Goal: Find specific page/section: Find specific page/section

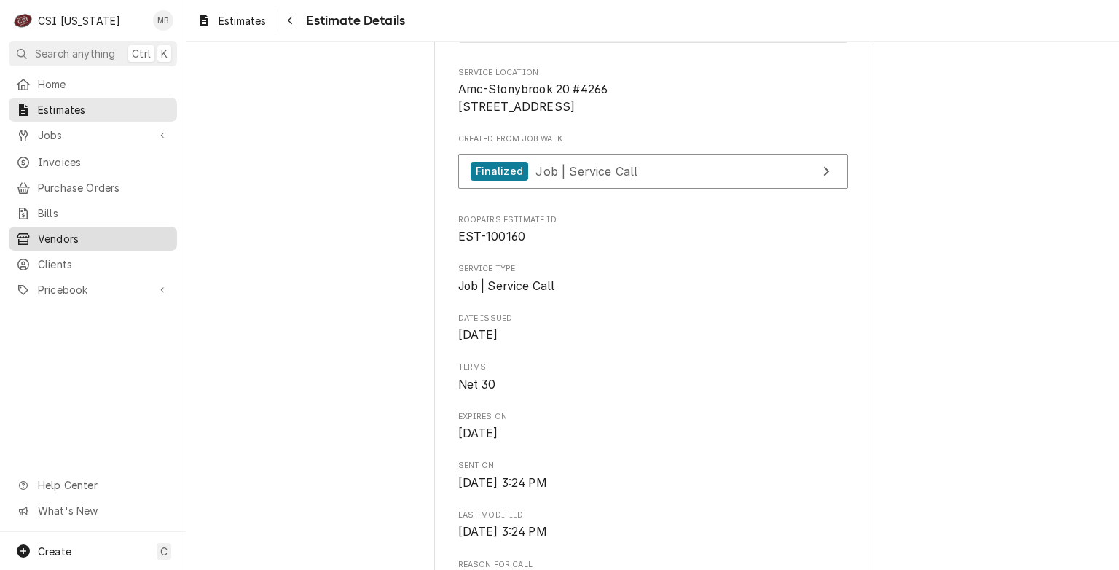
scroll to position [197, 0]
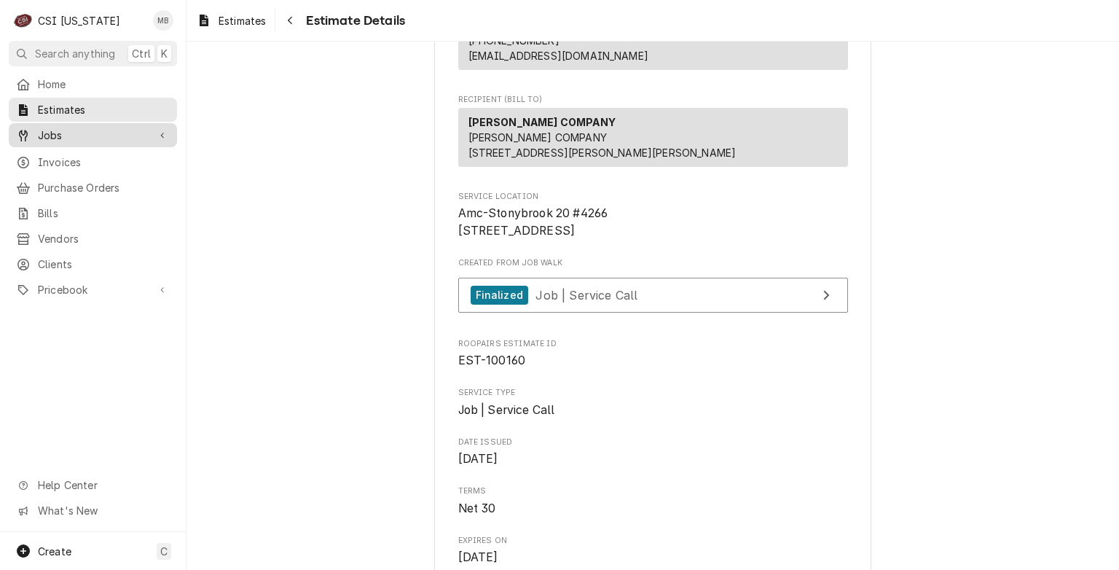
click at [55, 130] on span "Jobs" at bounding box center [93, 135] width 110 height 15
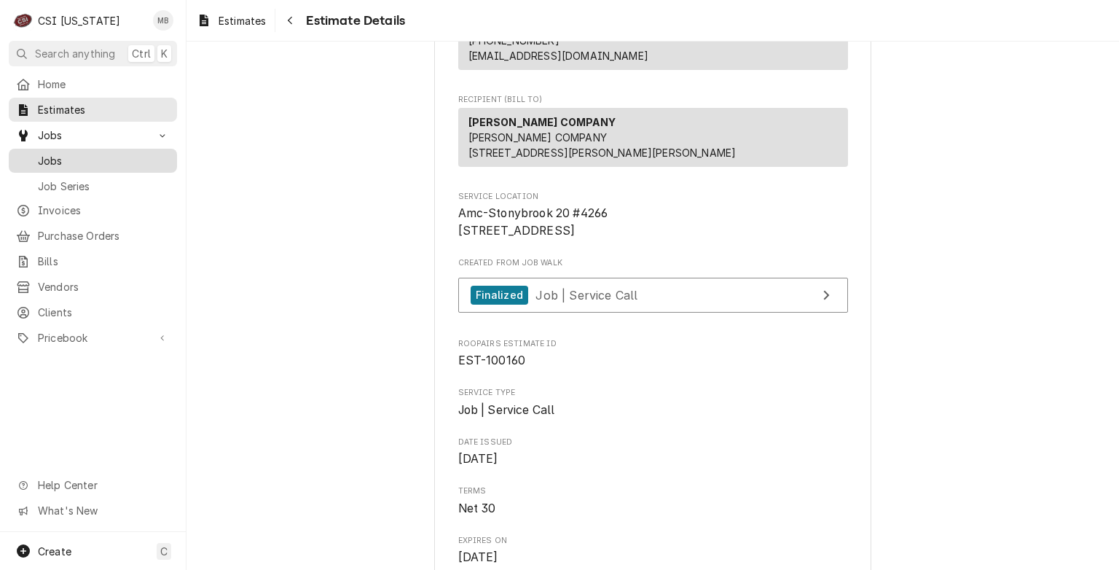
click at [51, 165] on link "Jobs" at bounding box center [93, 161] width 168 height 24
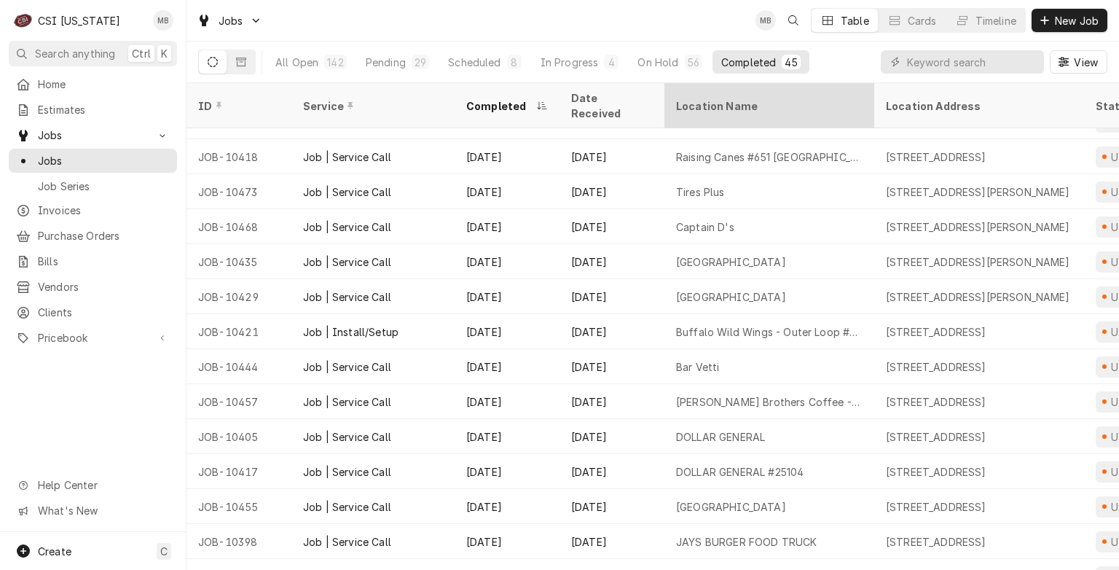
scroll to position [653, 0]
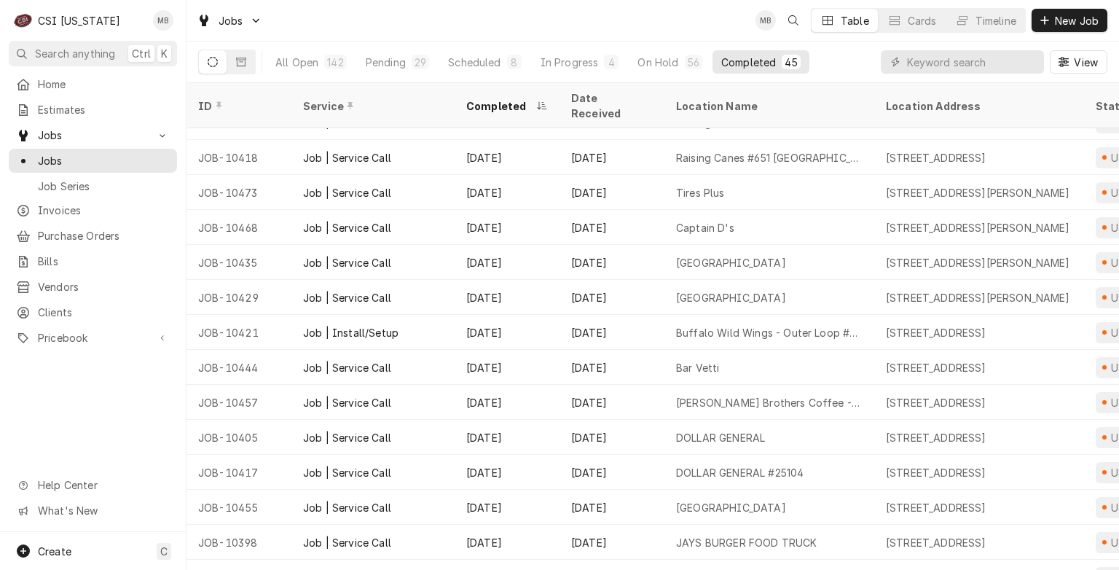
click at [904, 58] on div "Dynamic Content Wrapper" at bounding box center [962, 61] width 163 height 23
click at [911, 60] on input "Dynamic Content Wrapper" at bounding box center [972, 61] width 130 height 23
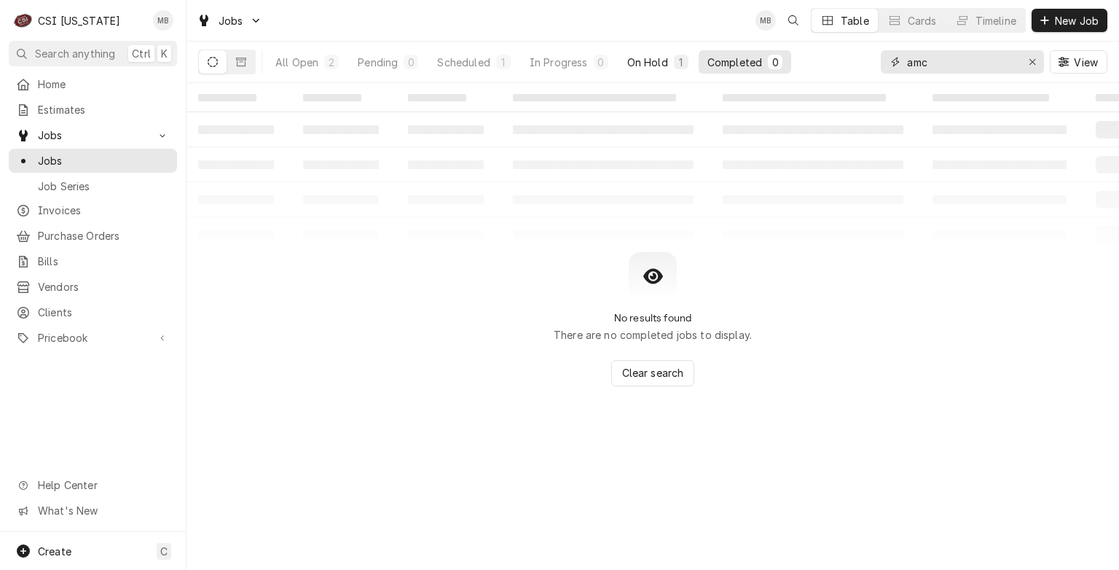
type input "amc"
click at [661, 66] on div "On Hold" at bounding box center [647, 62] width 41 height 15
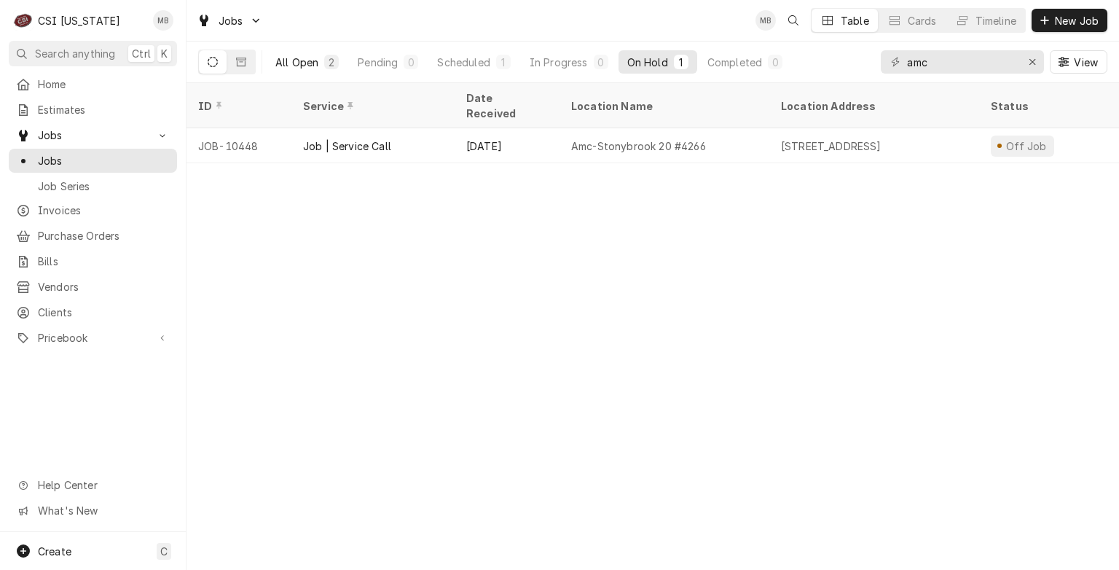
click at [312, 60] on div "All Open" at bounding box center [296, 62] width 43 height 15
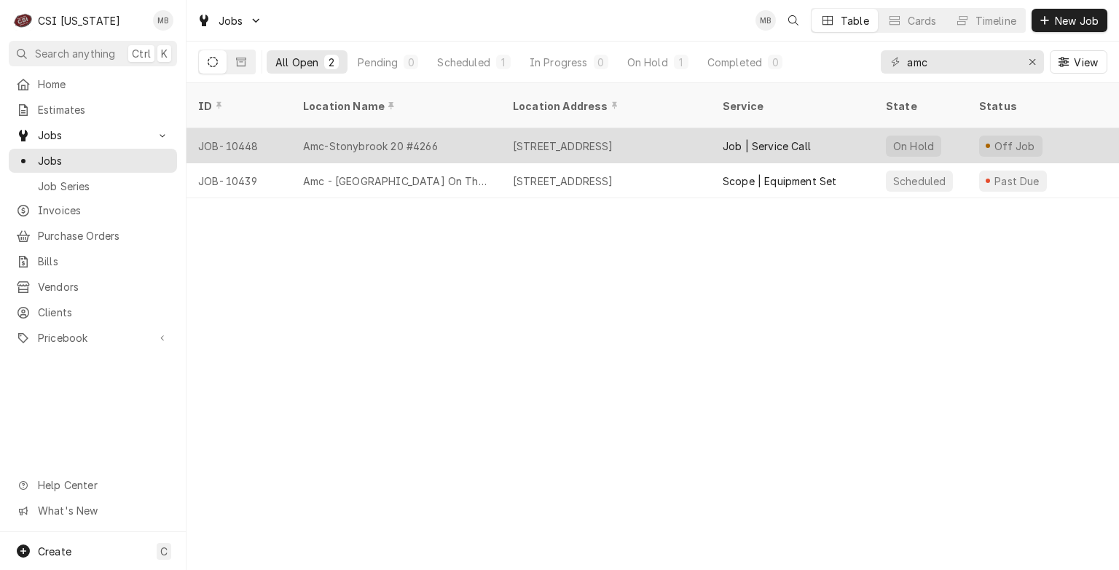
click at [388, 138] on div "Amc-Stonybrook 20 #4266" at bounding box center [370, 145] width 135 height 15
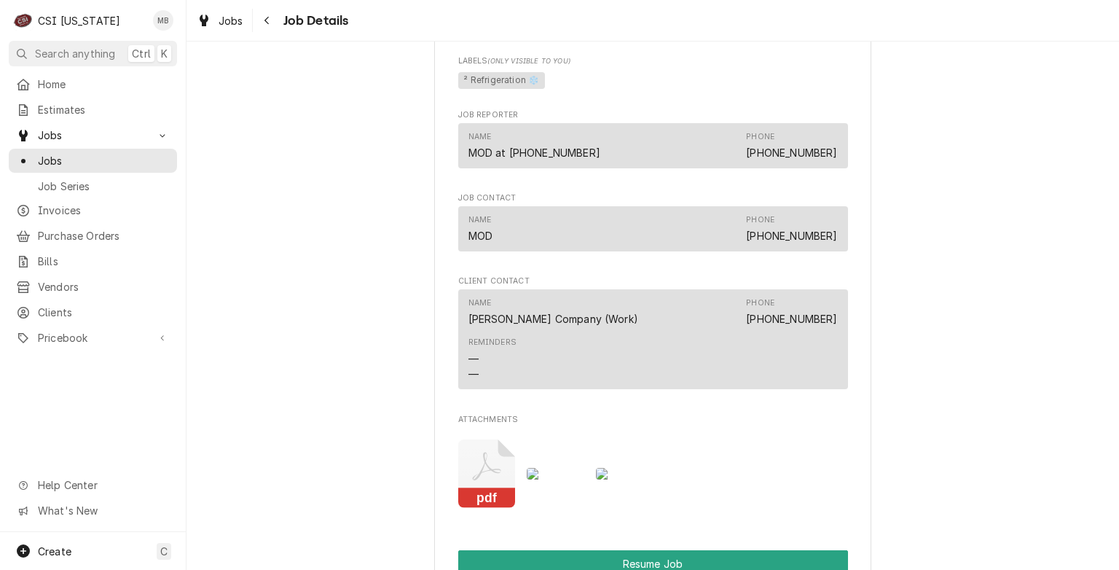
scroll to position [2041, 0]
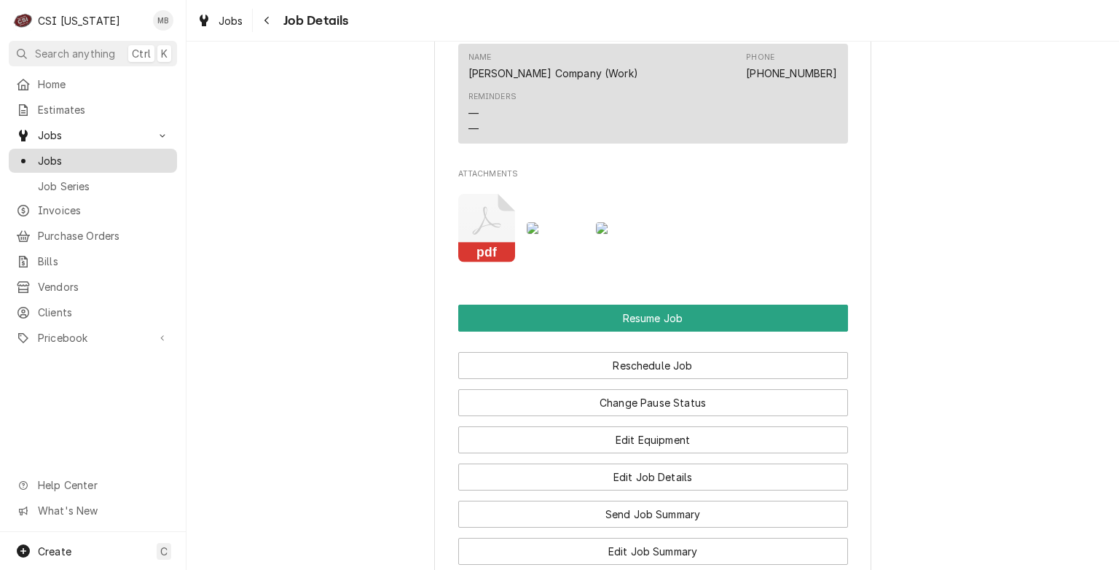
click at [42, 154] on span "Jobs" at bounding box center [104, 160] width 132 height 15
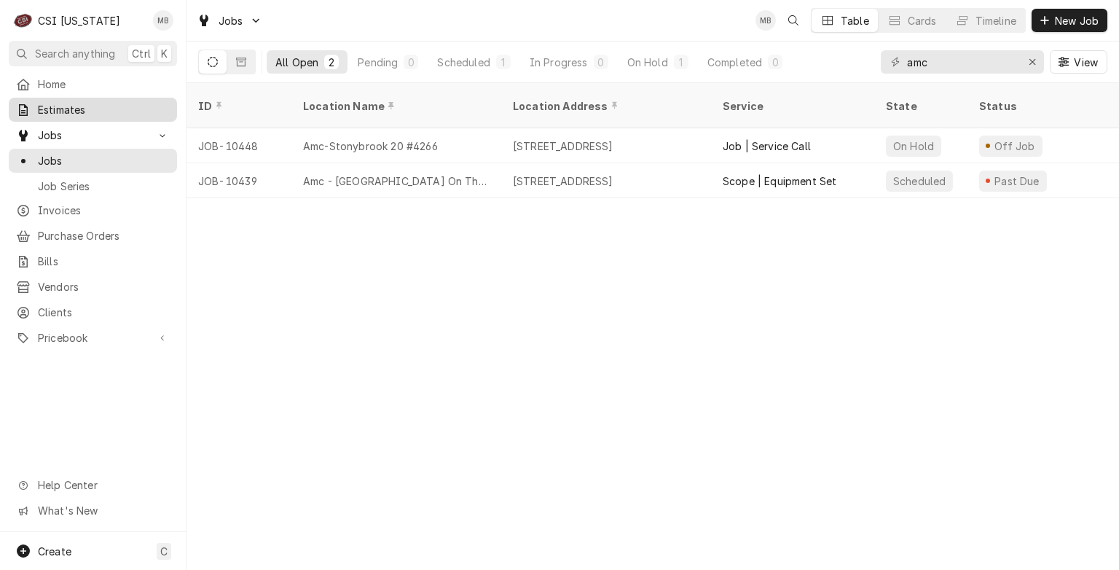
click at [87, 114] on div "Estimates" at bounding box center [93, 110] width 163 height 18
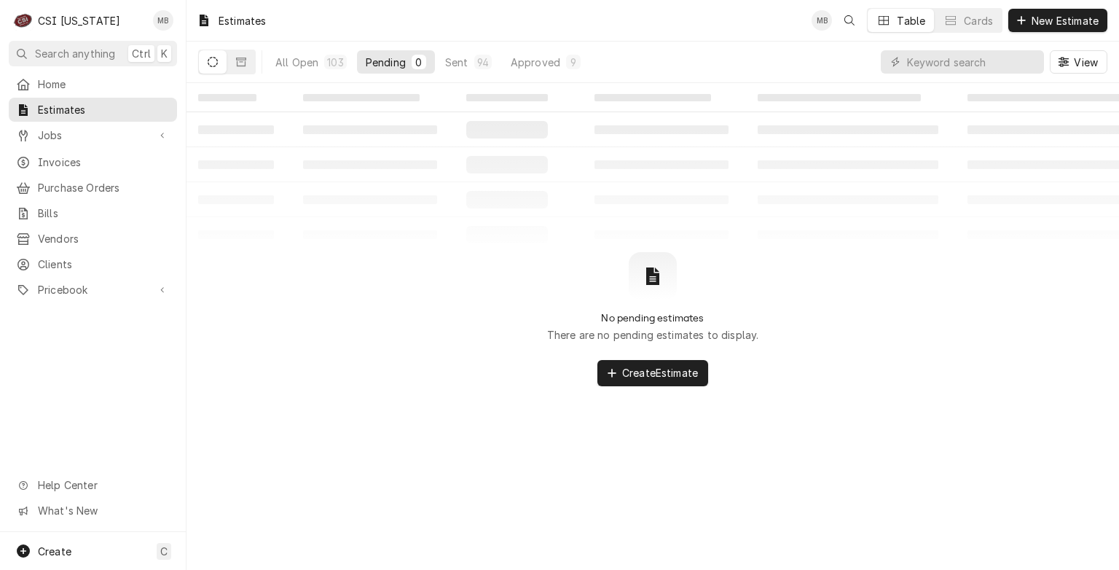
click at [520, 74] on div "All Open 103 Pending 0 Sent 94 Approved 9" at bounding box center [428, 62] width 323 height 41
click at [456, 58] on div "Sent" at bounding box center [456, 62] width 23 height 15
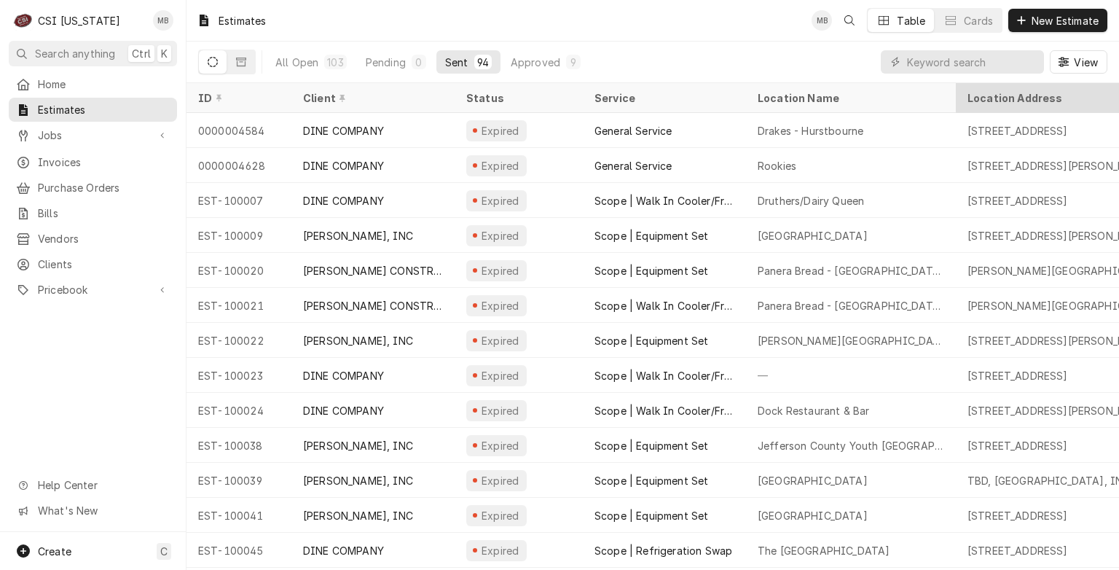
scroll to position [1125, 0]
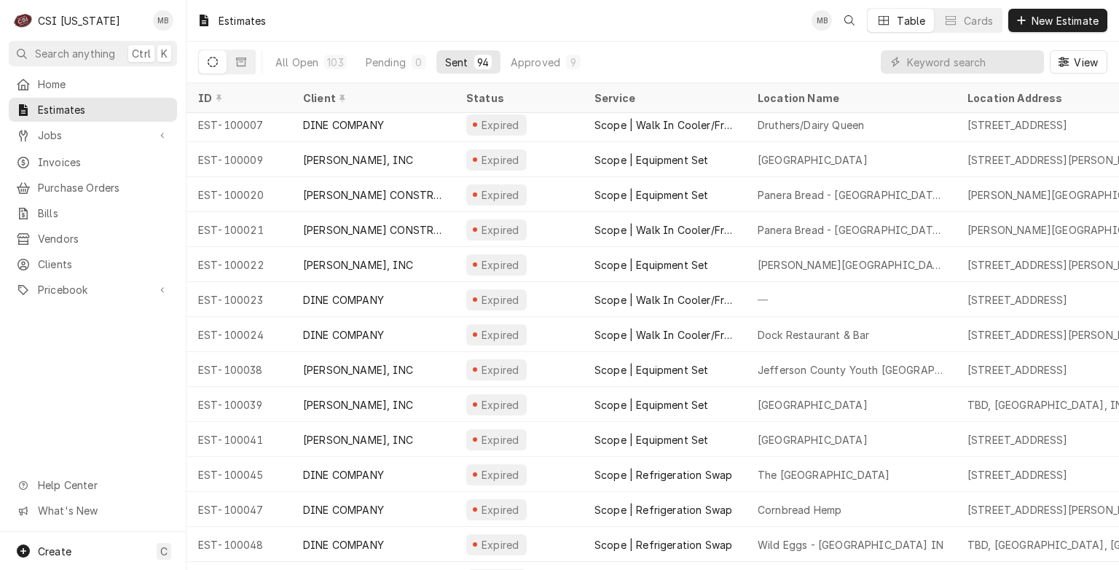
click at [977, 74] on div "View" at bounding box center [994, 62] width 227 height 41
click at [974, 63] on input "Dynamic Content Wrapper" at bounding box center [972, 61] width 130 height 23
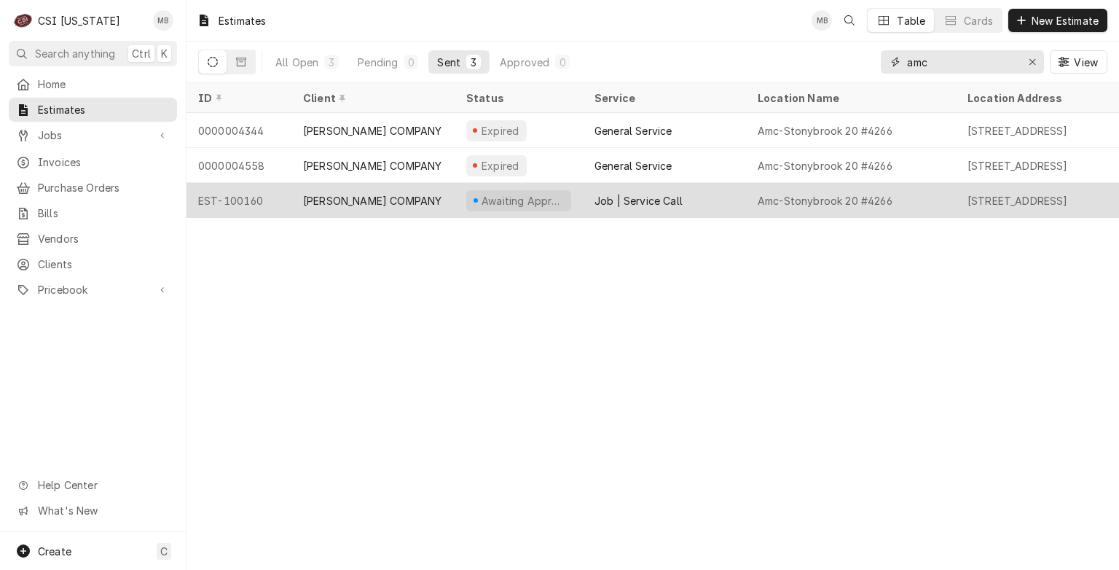
type input "amc"
click at [408, 206] on div "[PERSON_NAME] COMPANY" at bounding box center [373, 200] width 163 height 35
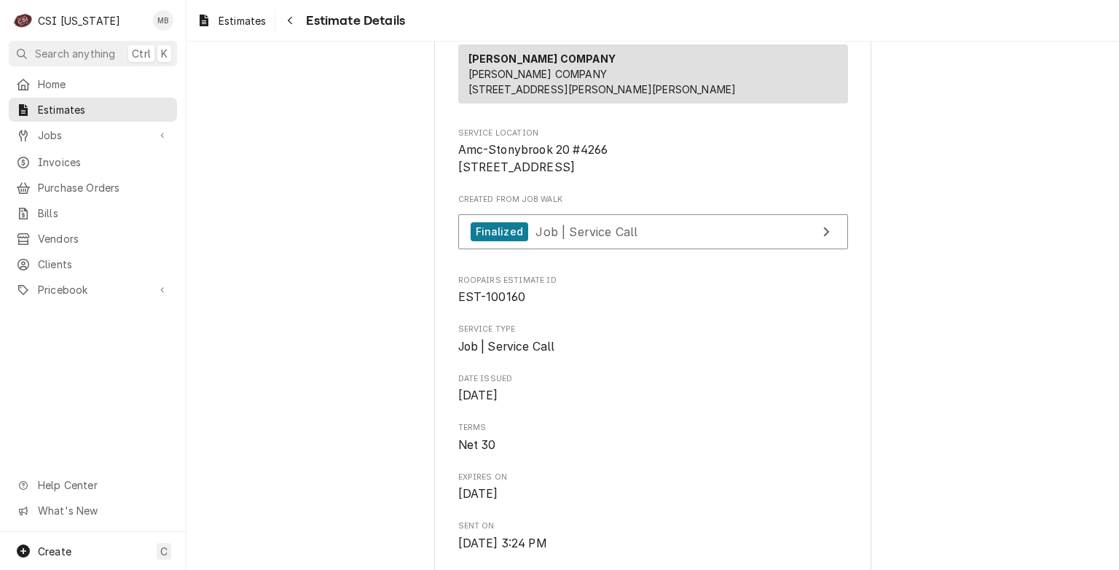
scroll to position [292, 0]
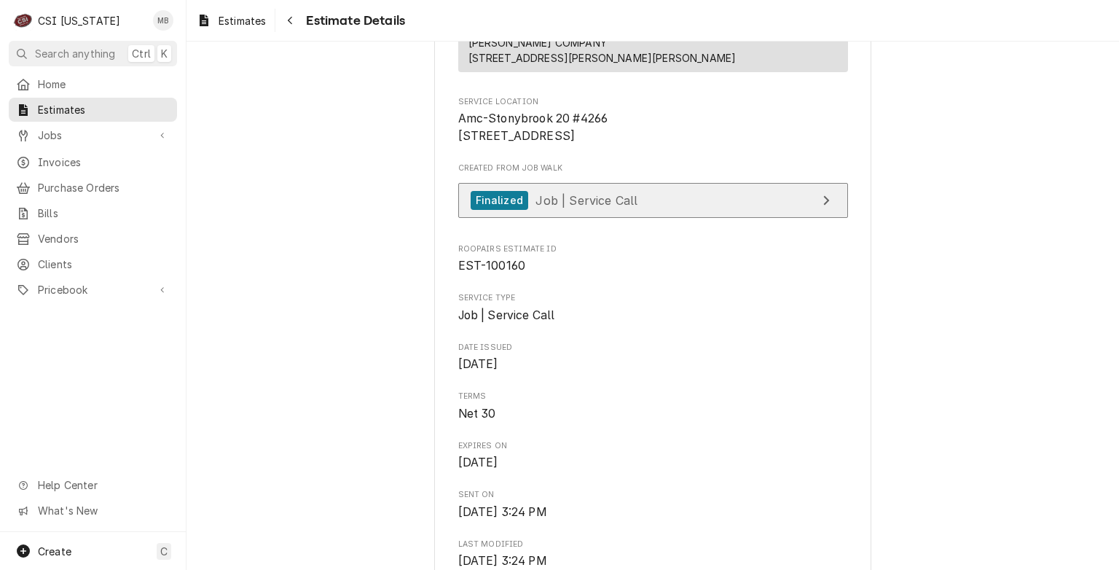
click at [630, 219] on link "Finalized Job | Service Call" at bounding box center [653, 201] width 390 height 36
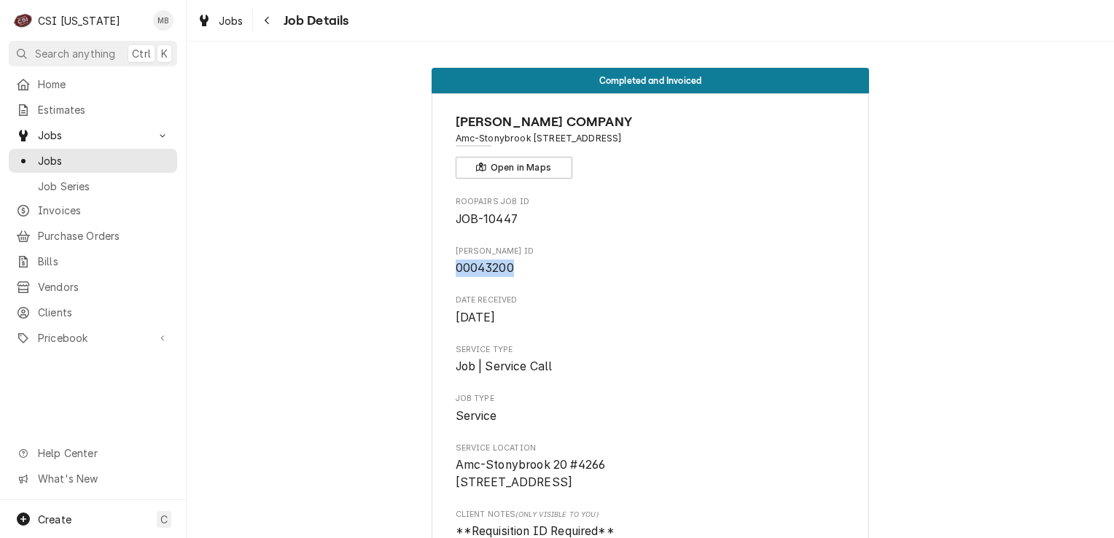
drag, startPoint x: 510, startPoint y: 269, endPoint x: 452, endPoint y: 275, distance: 58.6
click at [455, 275] on span "00043200" at bounding box center [650, 267] width 390 height 17
copy span "00043200"
